Goal: Navigation & Orientation: Find specific page/section

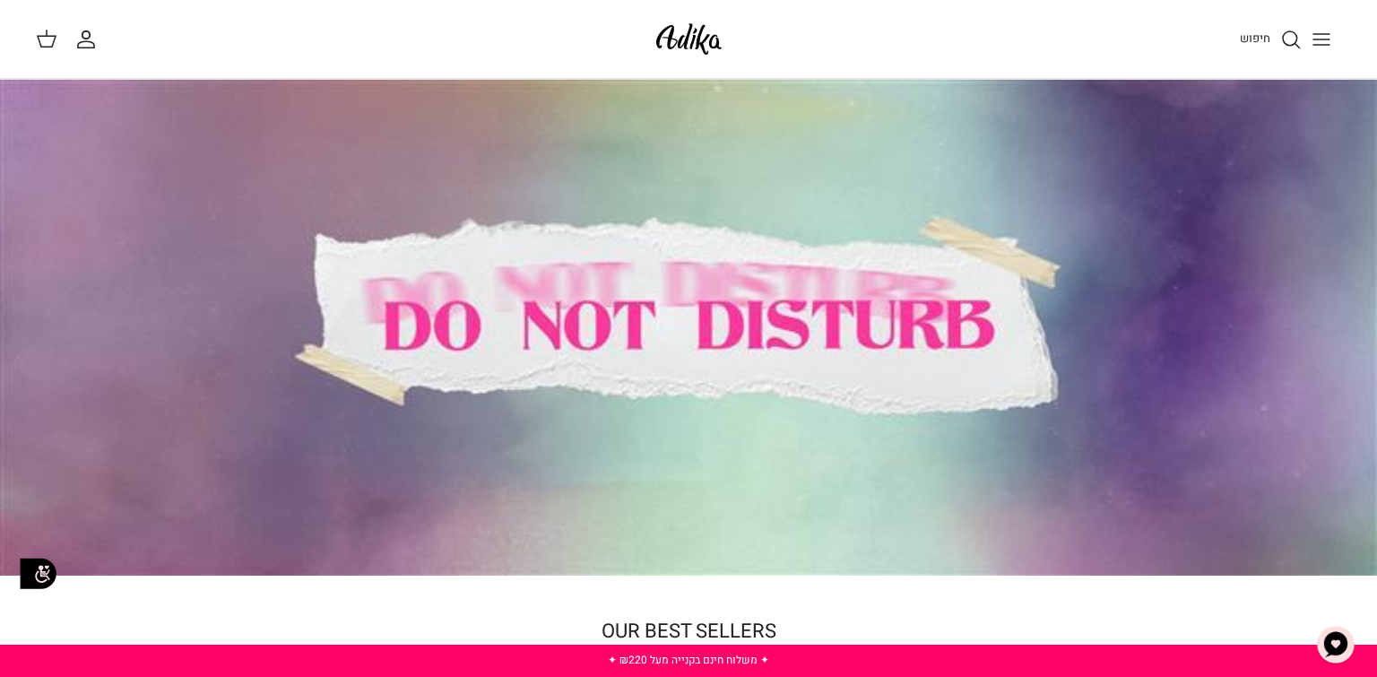
click at [1328, 39] on icon "Toggle menu" at bounding box center [1321, 40] width 22 height 22
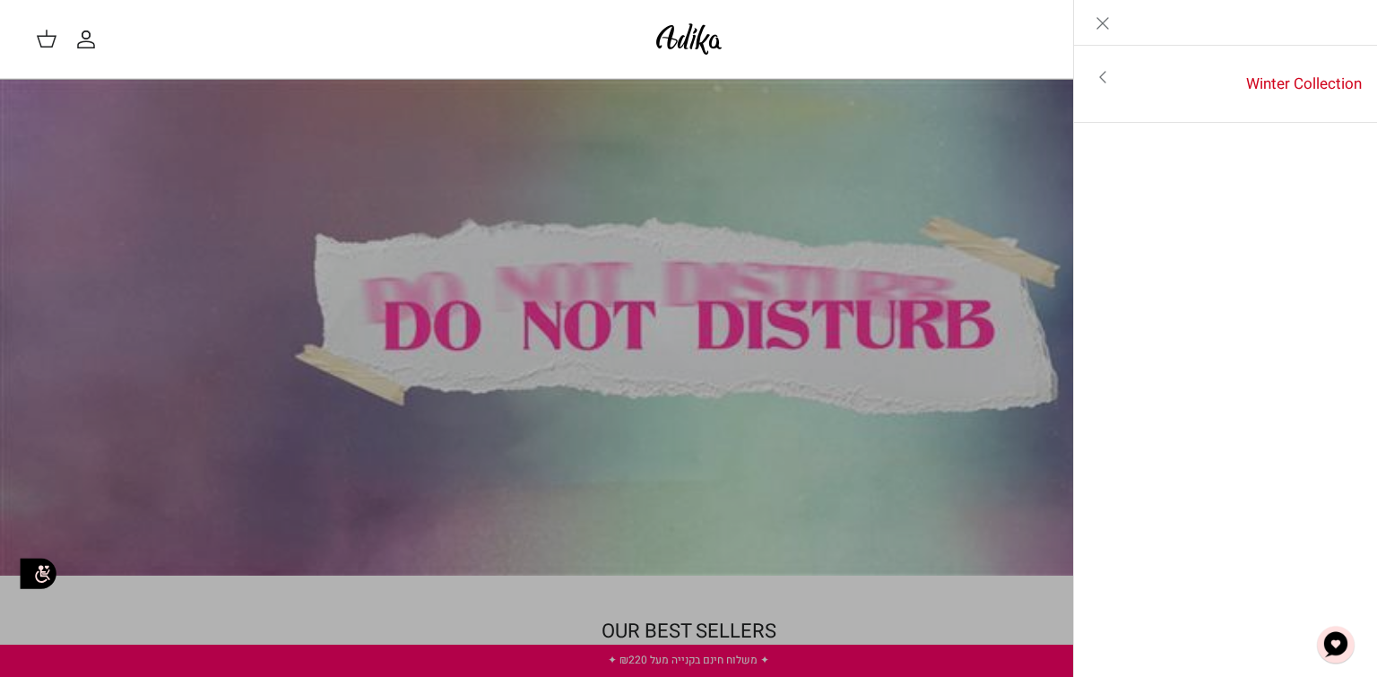
click at [1098, 74] on icon "Toggle menu" at bounding box center [1103, 77] width 22 height 22
click at [1098, 74] on link "לכל הפריטים" at bounding box center [1226, 78] width 286 height 45
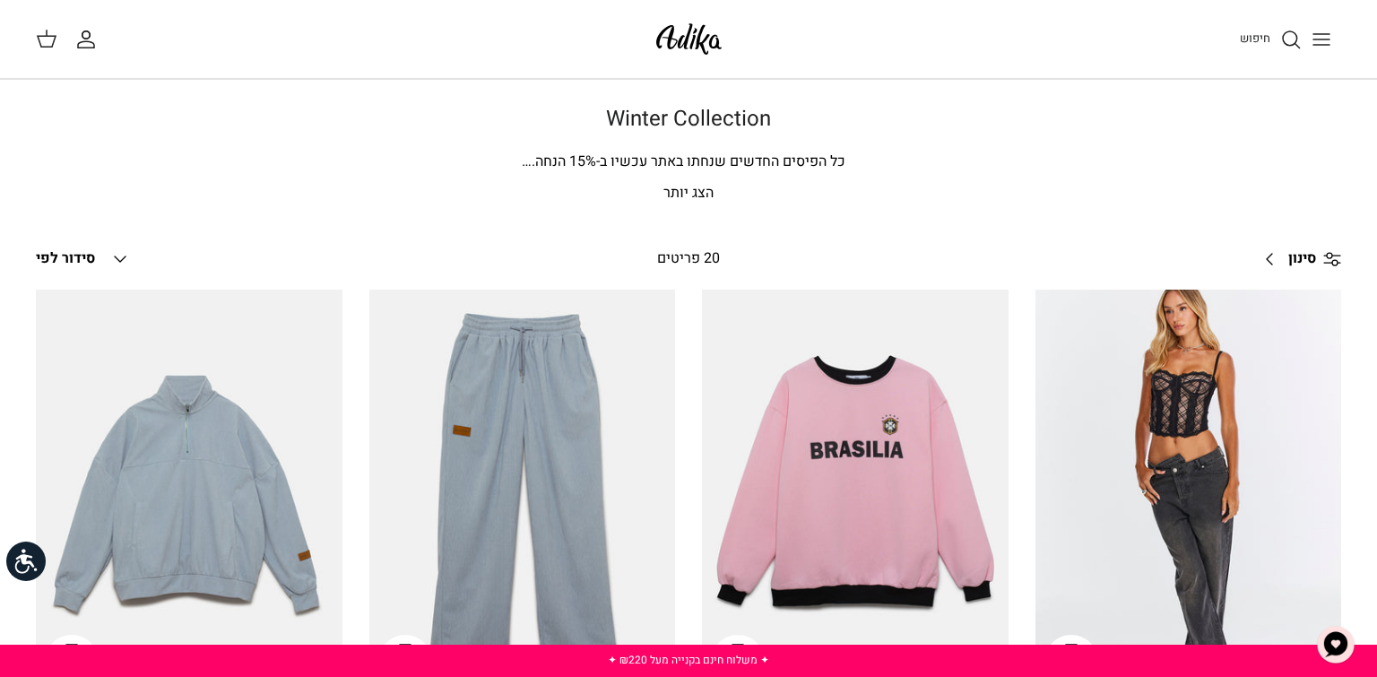
click at [684, 38] on img at bounding box center [689, 39] width 76 height 42
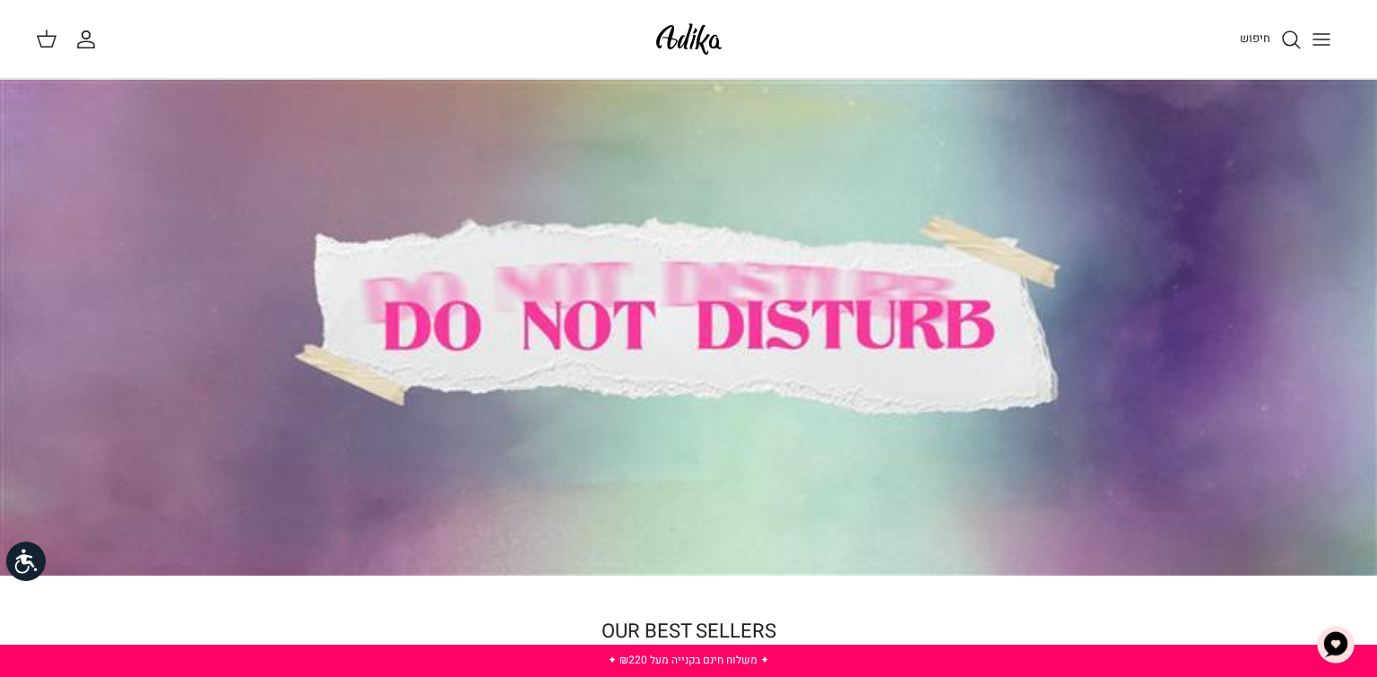
click at [1329, 40] on icon "Toggle menu" at bounding box center [1321, 40] width 22 height 22
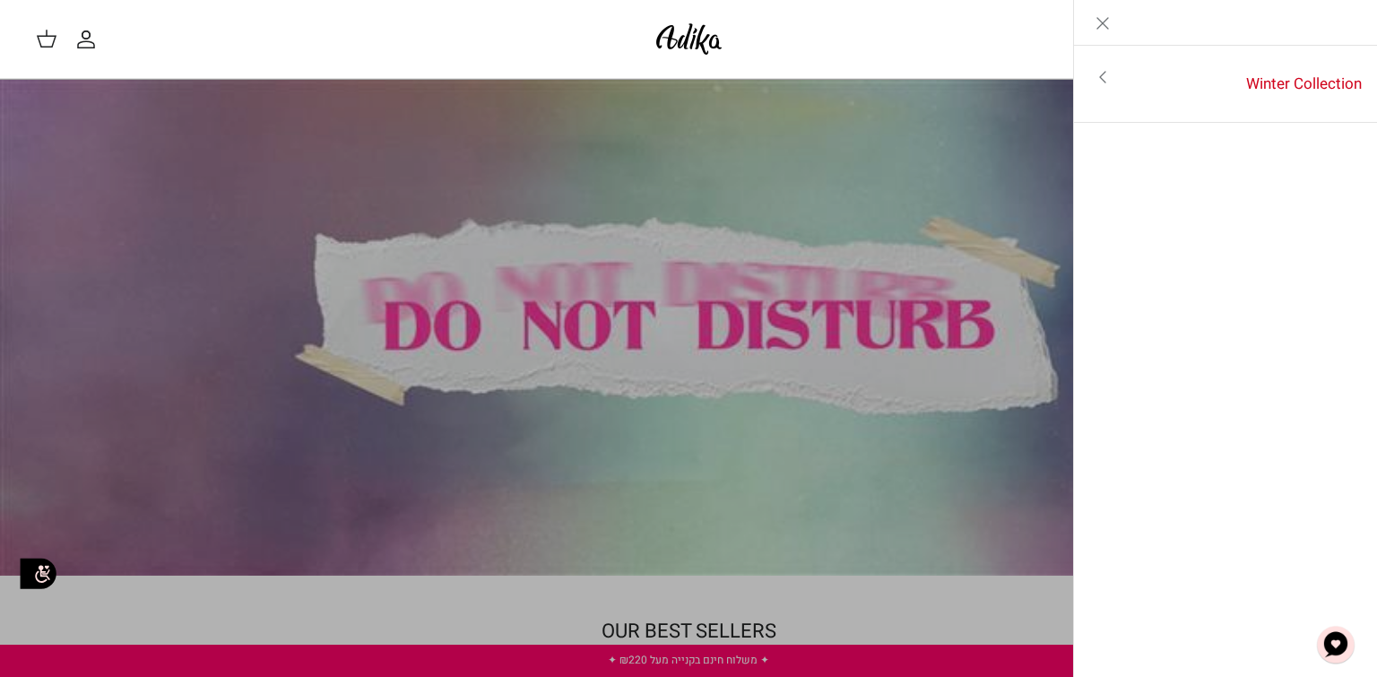
click at [1106, 25] on icon "Close" at bounding box center [1103, 24] width 22 height 22
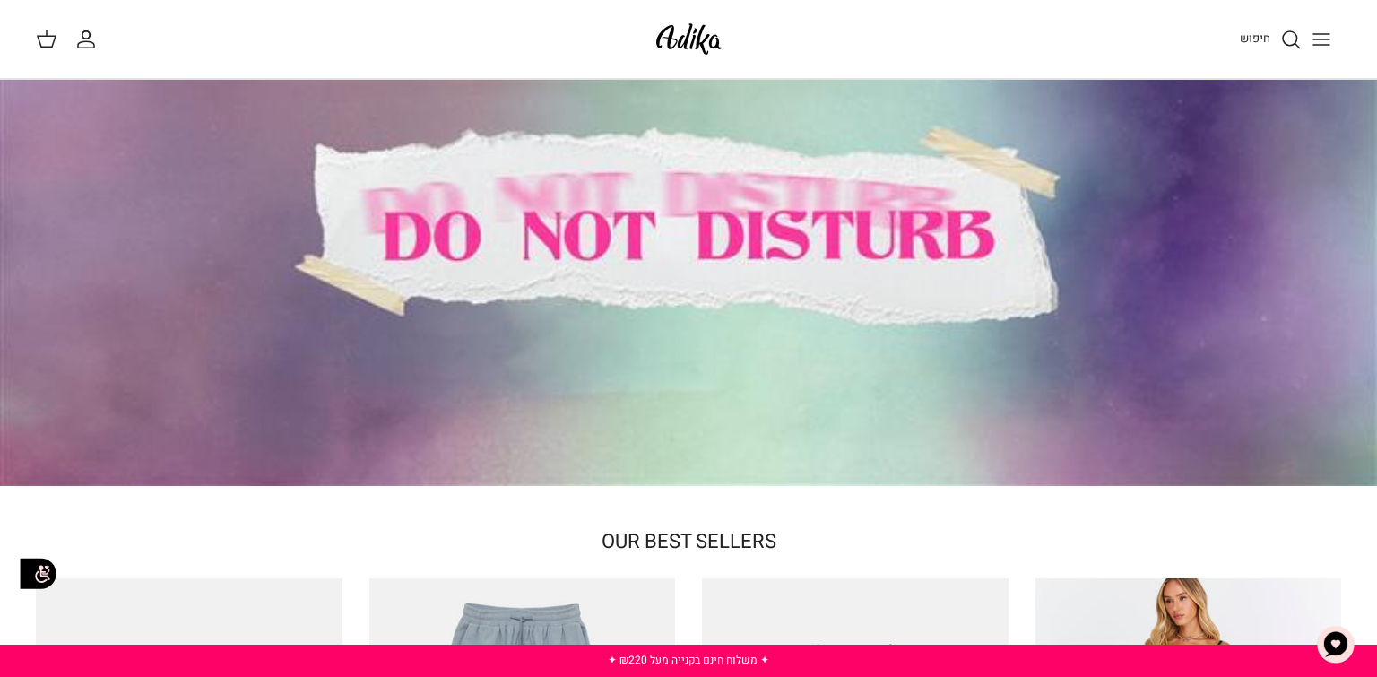
scroll to position [95, 0]
